Goal: Information Seeking & Learning: Find specific fact

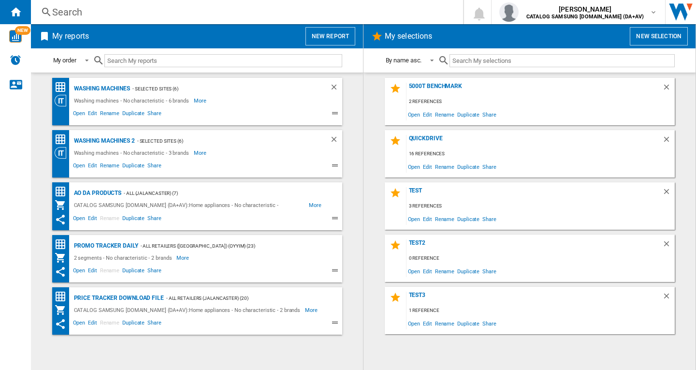
click at [74, 12] on div "Search" at bounding box center [245, 12] width 386 height 14
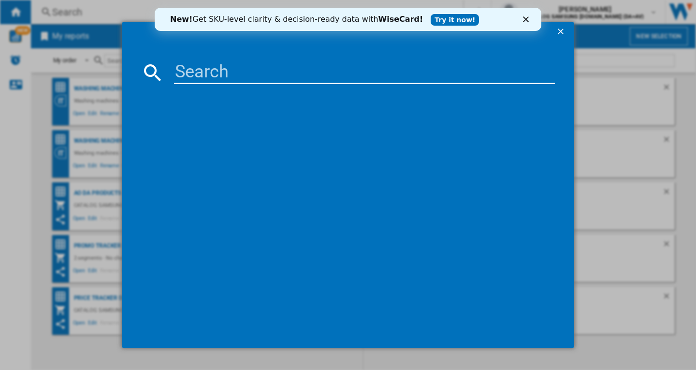
click at [208, 74] on input at bounding box center [364, 72] width 381 height 23
paste input "VS15A6031R4/EU"
type input "VS15A6031R4"
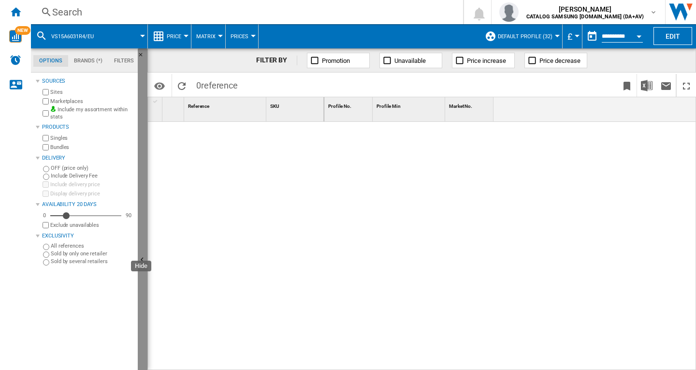
click at [143, 258] on ng-md-icon "Hide" at bounding box center [144, 261] width 12 height 12
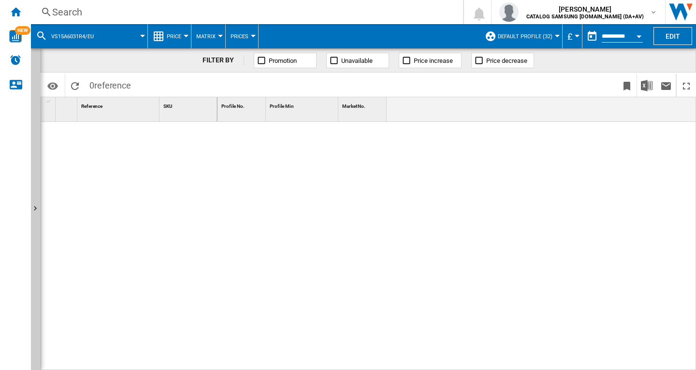
click at [69, 11] on div "Search" at bounding box center [245, 12] width 386 height 14
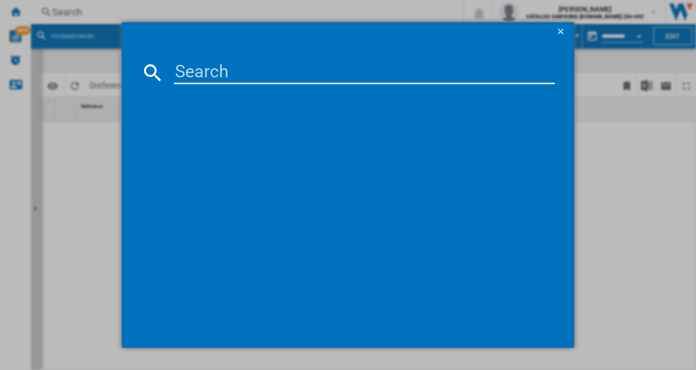
click at [210, 71] on input at bounding box center [364, 72] width 381 height 23
paste input "VS15A6031R4/EU"
type input "VS15A6031R4"
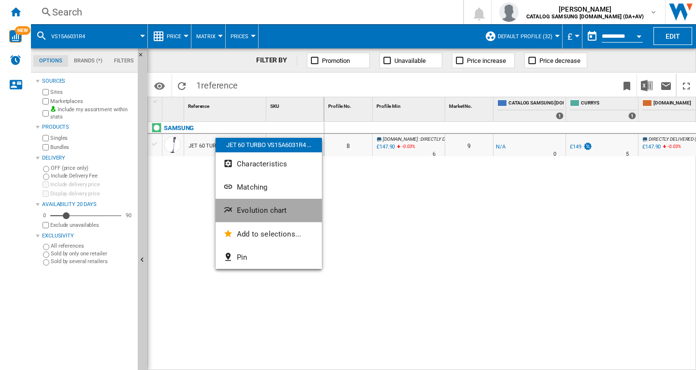
click at [251, 206] on span "Evolution chart" at bounding box center [262, 210] width 50 height 9
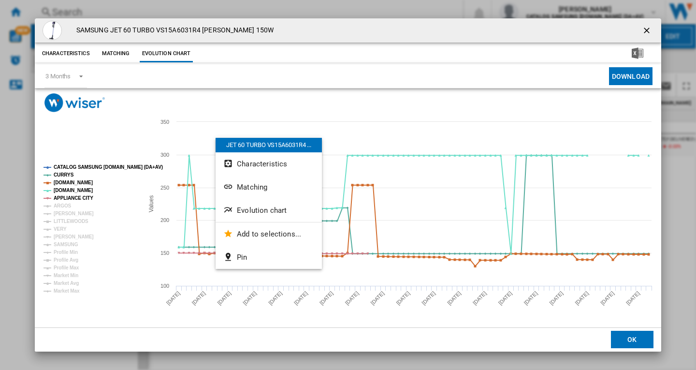
click at [361, 101] on div "Please wait... Created with Highcharts 5.0.14 Values 100 150 200 250 300 350 CA…" at bounding box center [348, 207] width 627 height 239
drag, startPoint x: 62, startPoint y: 204, endPoint x: 68, endPoint y: 213, distance: 10.9
click at [62, 207] on tspan "ARGOS" at bounding box center [63, 205] width 18 height 5
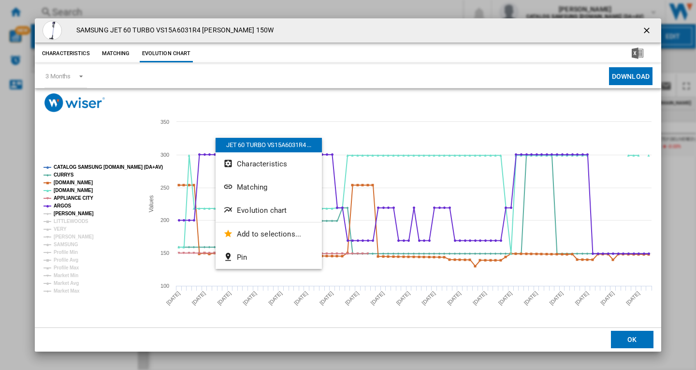
click at [68, 213] on tspan "[PERSON_NAME]" at bounding box center [74, 213] width 40 height 5
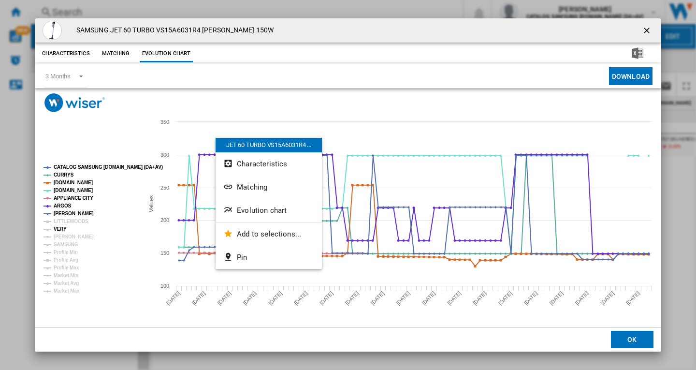
click at [62, 227] on tspan "VERY" at bounding box center [60, 228] width 13 height 5
click at [71, 234] on tspan "[PERSON_NAME]" at bounding box center [74, 236] width 40 height 5
drag, startPoint x: 68, startPoint y: 241, endPoint x: 86, endPoint y: 248, distance: 19.3
click at [68, 242] on tspan "SAMSUNG" at bounding box center [66, 244] width 25 height 5
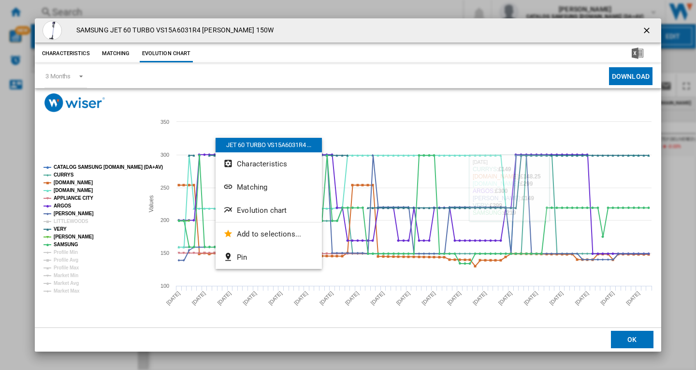
click at [646, 30] on ng-md-icon "getI18NText('BUTTONS.CLOSE_DIALOG')" at bounding box center [648, 32] width 12 height 12
